Goal: Task Accomplishment & Management: Use online tool/utility

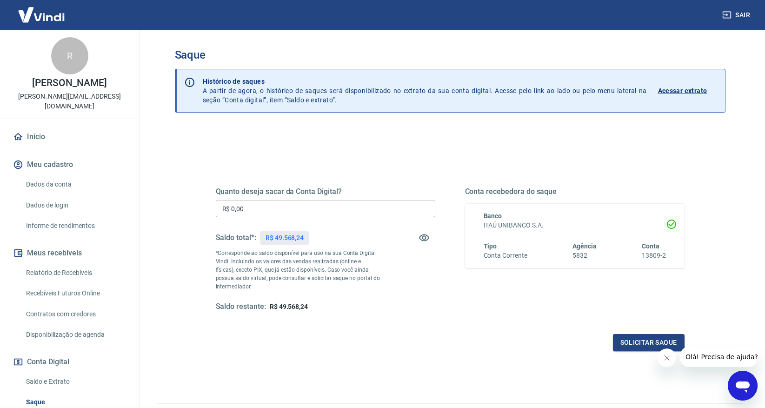
click at [371, 326] on div "Quanto deseja sacar da Conta Digital? R$ 0,00 ​ Saldo total*: R$ 49.568,24 *Cor…" at bounding box center [450, 258] width 469 height 186
click at [251, 210] on input "R$ 0,00" at bounding box center [325, 208] width 219 height 17
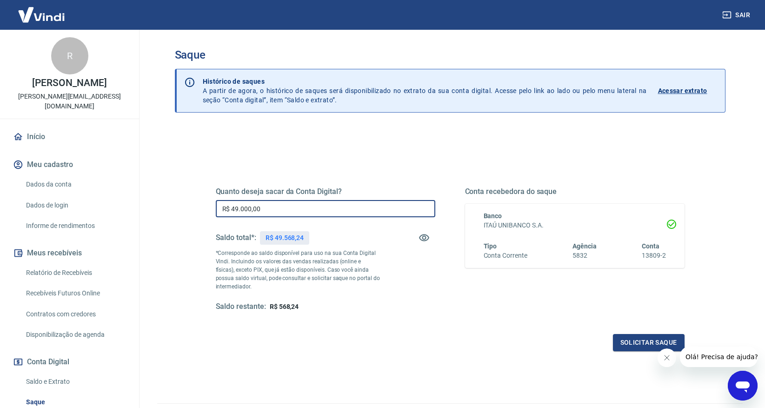
type input "R$ 49.000,00"
click at [403, 323] on div "Quanto deseja sacar da Conta Digital? R$ 49.000,00 ​ Saldo total*: R$ 49.568,24…" at bounding box center [450, 258] width 469 height 186
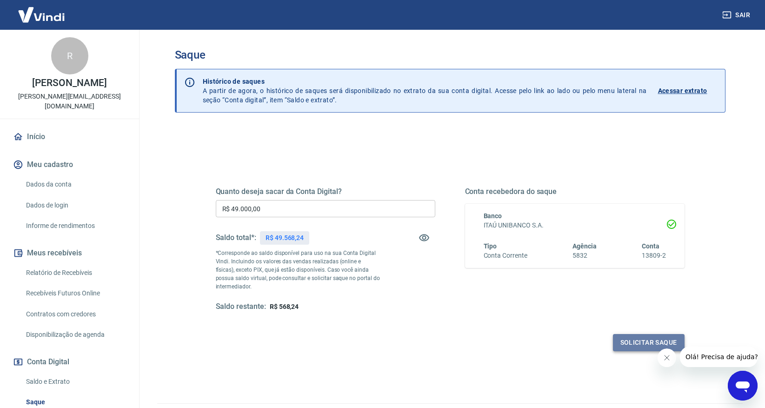
click at [648, 342] on button "Solicitar saque" at bounding box center [649, 342] width 72 height 17
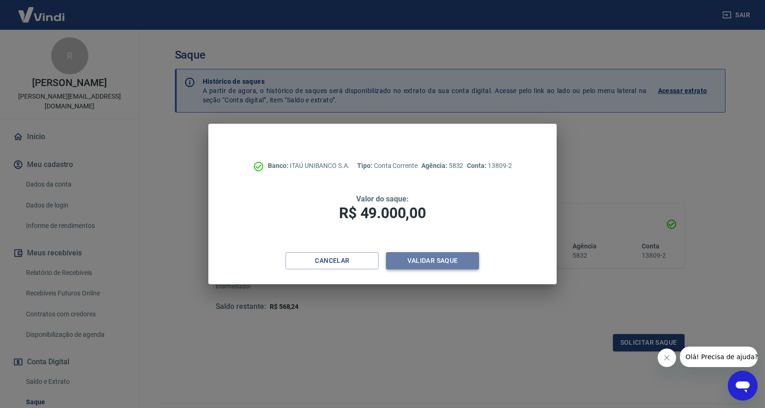
click at [436, 262] on button "Validar saque" at bounding box center [432, 260] width 93 height 17
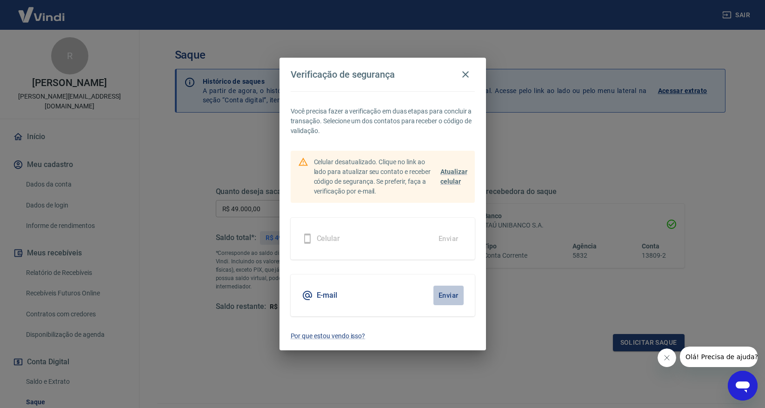
click at [447, 295] on button "Enviar" at bounding box center [448, 295] width 30 height 20
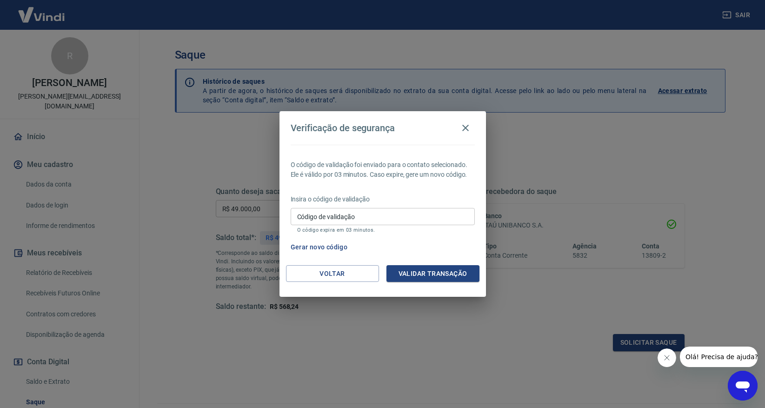
click at [352, 219] on input "Código de validação" at bounding box center [383, 216] width 184 height 17
type input "587002"
click at [420, 271] on button "Validar transação" at bounding box center [432, 273] width 93 height 17
